Goal: Check status

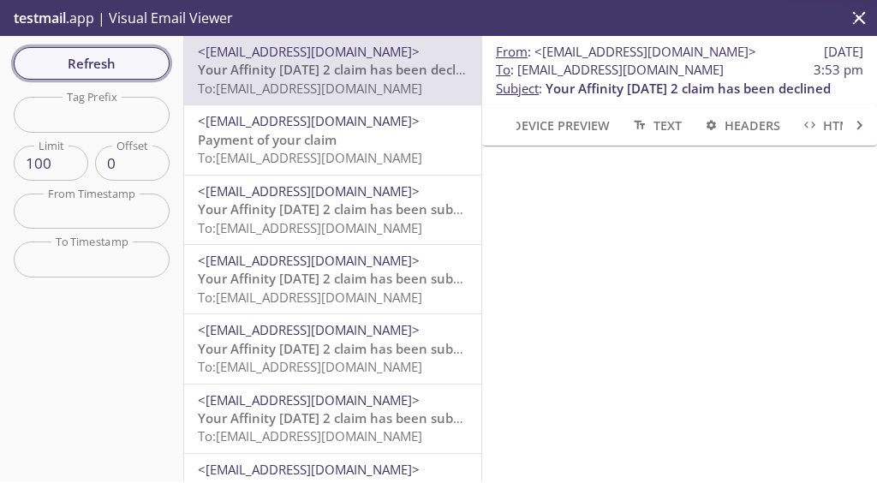
click at [135, 57] on span "Refresh" at bounding box center [91, 63] width 129 height 22
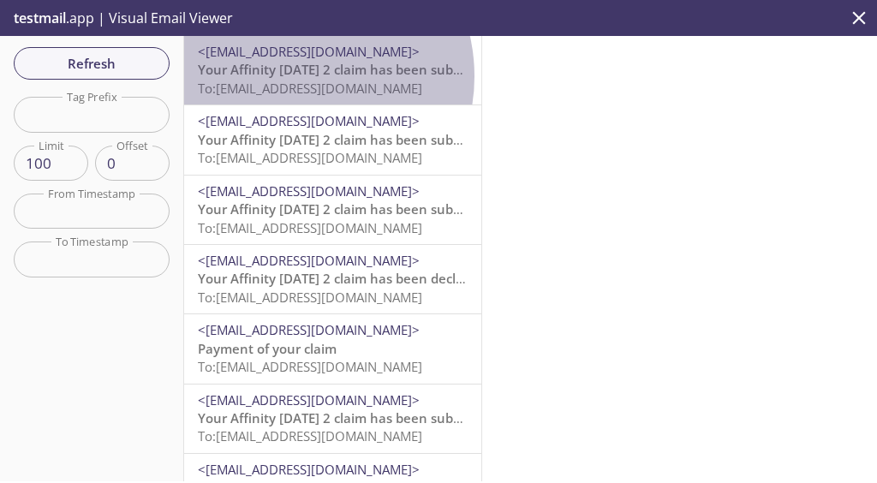
click at [296, 76] on span "Your Affinity [DATE] 2 claim has been submitted" at bounding box center [346, 69] width 296 height 17
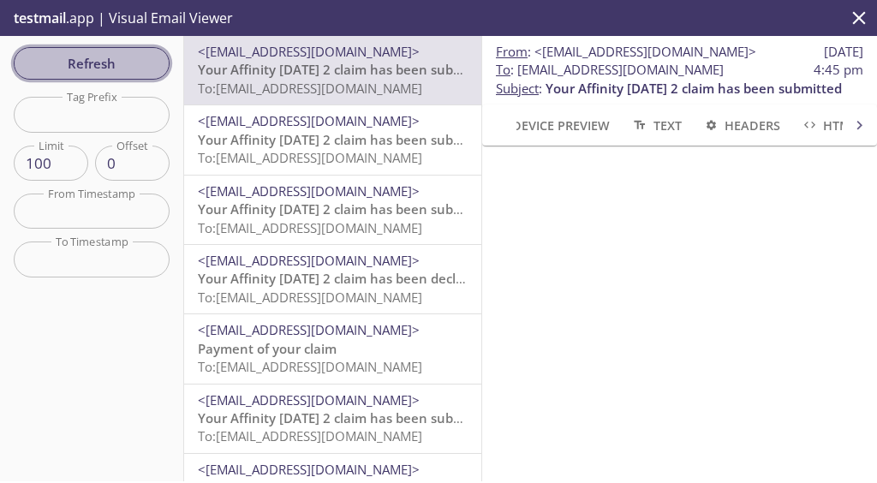
click at [91, 60] on span "Refresh" at bounding box center [91, 63] width 129 height 22
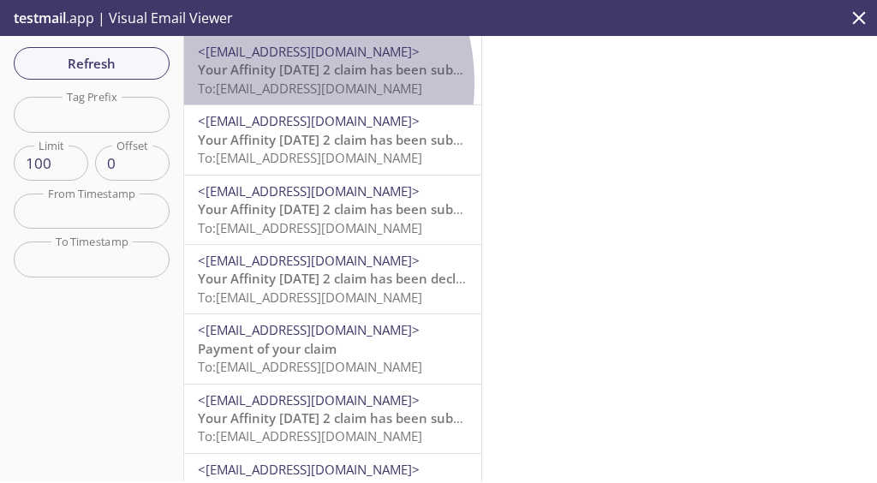
click at [257, 83] on span "To: [EMAIL_ADDRESS][DOMAIN_NAME]" at bounding box center [310, 88] width 224 height 17
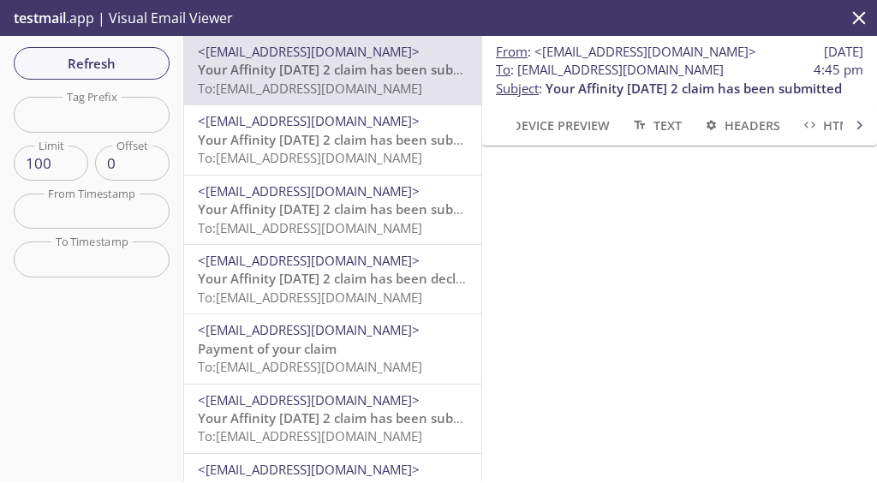
scroll to position [159, 0]
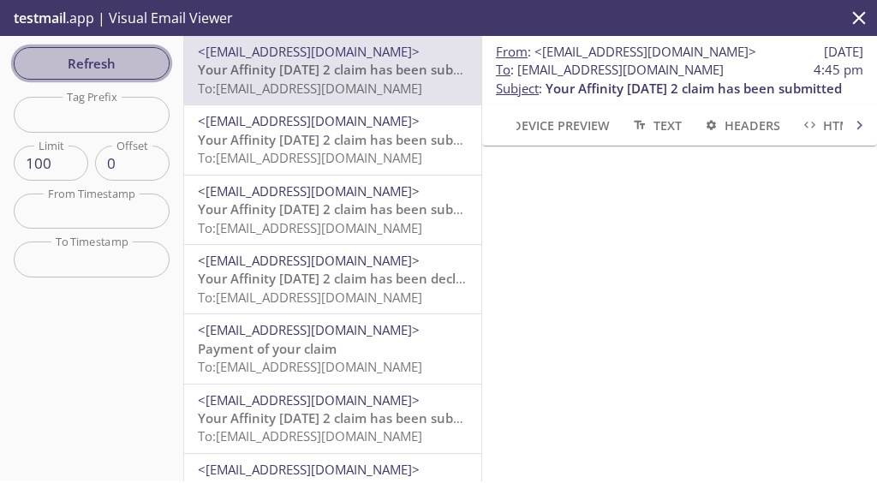
click at [88, 69] on span "Refresh" at bounding box center [91, 63] width 129 height 22
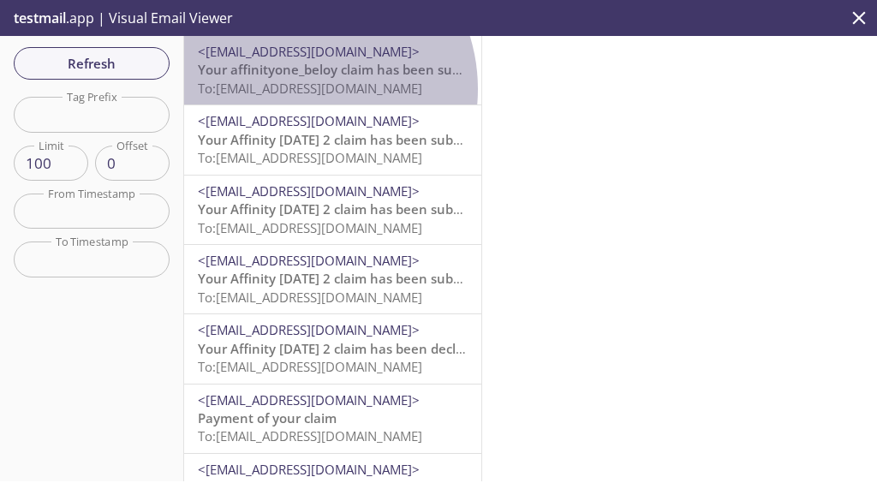
click at [299, 89] on span "To: [EMAIL_ADDRESS][DOMAIN_NAME]" at bounding box center [310, 88] width 224 height 17
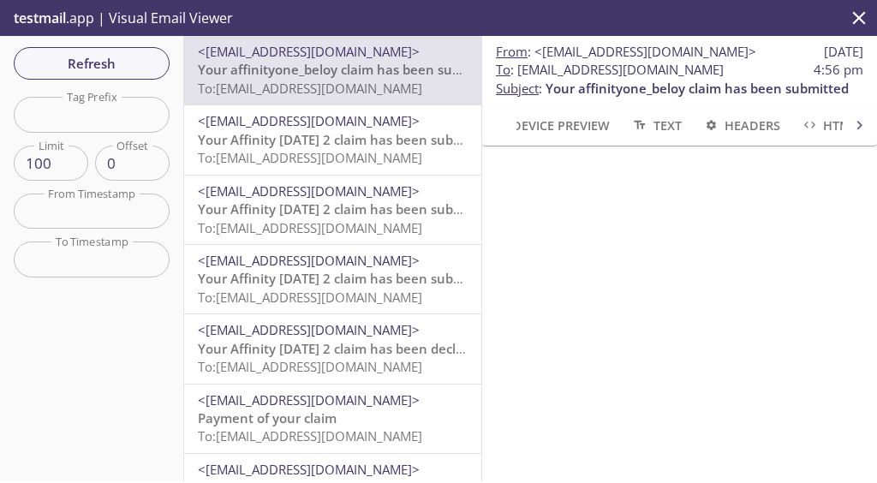
scroll to position [104, 0]
